Goal: Complete application form: Complete application form

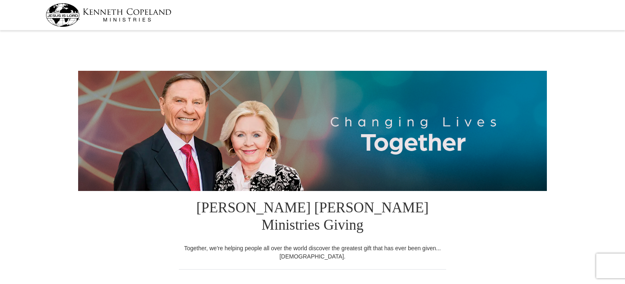
select select "AZ"
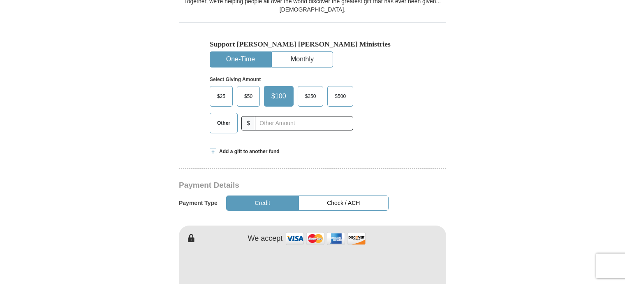
scroll to position [288, 0]
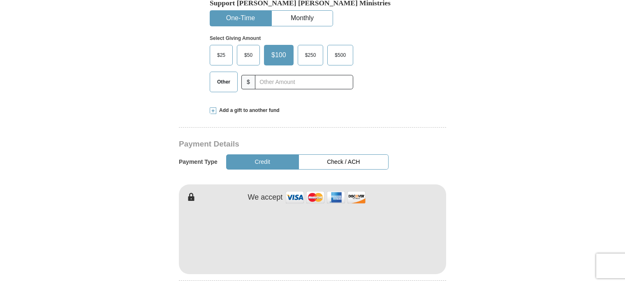
click at [336, 154] on button "Check / ACH" at bounding box center [344, 161] width 90 height 15
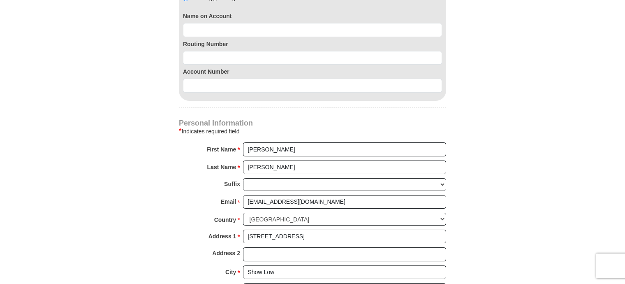
scroll to position [576, 0]
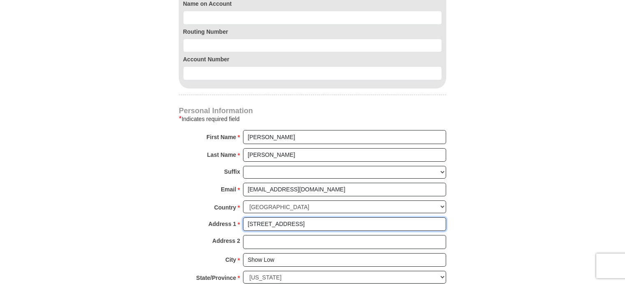
drag, startPoint x: 297, startPoint y: 204, endPoint x: 244, endPoint y: 207, distance: 52.7
click at [244, 217] on input "[STREET_ADDRESS]" at bounding box center [344, 224] width 203 height 14
type input "[STREET_ADDRESS][PERSON_NAME]"
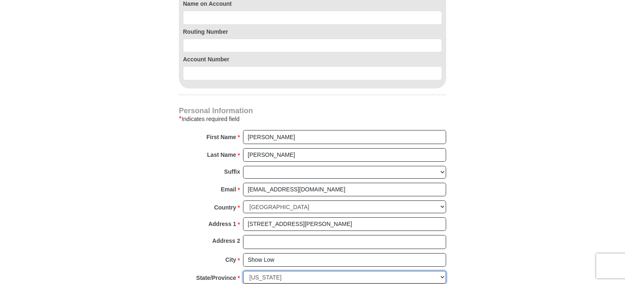
select select "[GEOGRAPHIC_DATA]"
drag, startPoint x: 276, startPoint y: 239, endPoint x: 242, endPoint y: 241, distance: 34.2
click at [242, 253] on div "City * Show Low Please enter City" at bounding box center [312, 262] width 267 height 18
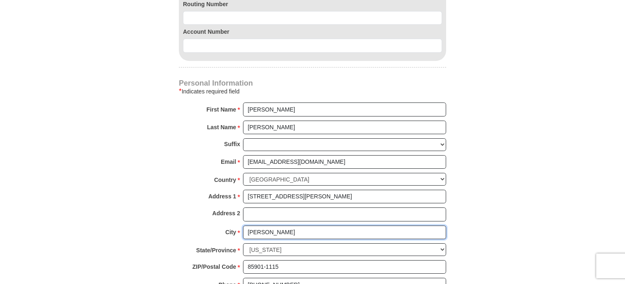
scroll to position [617, 0]
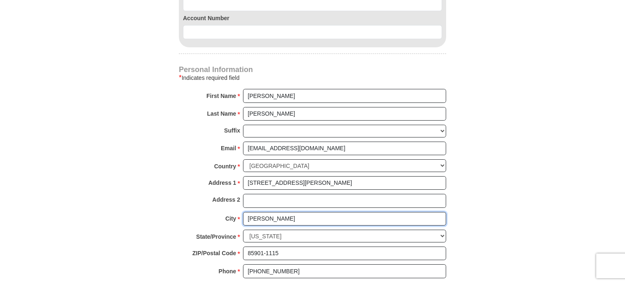
type input "[PERSON_NAME]"
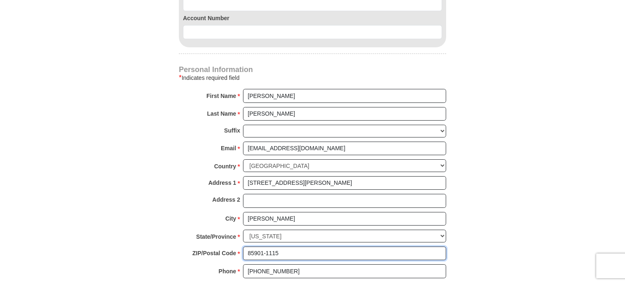
drag, startPoint x: 277, startPoint y: 232, endPoint x: 227, endPoint y: 229, distance: 50.3
click at [227, 246] on div "ZIP/Postal Code * 85901-1115 No postal code? Click here. Please enter ZIP/Posta…" at bounding box center [312, 255] width 267 height 18
type input "76078"
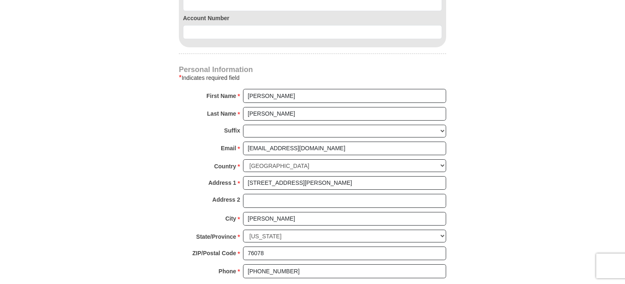
drag, startPoint x: 338, startPoint y: 162, endPoint x: 283, endPoint y: 158, distance: 54.4
click at [283, 176] on input "[STREET_ADDRESS][PERSON_NAME]" at bounding box center [344, 183] width 203 height 14
type input "[STREET_ADDRESS]"
click at [337, 282] on div at bounding box center [312, 284] width 267 height 4
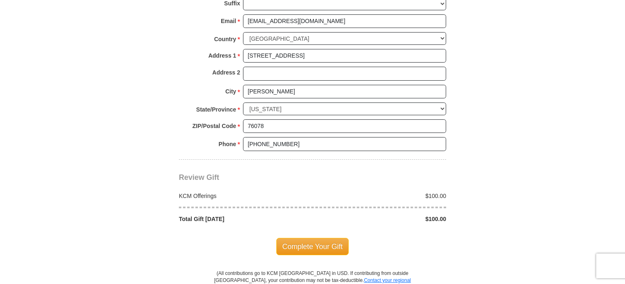
scroll to position [823, 0]
